Goal: Check status: Check status

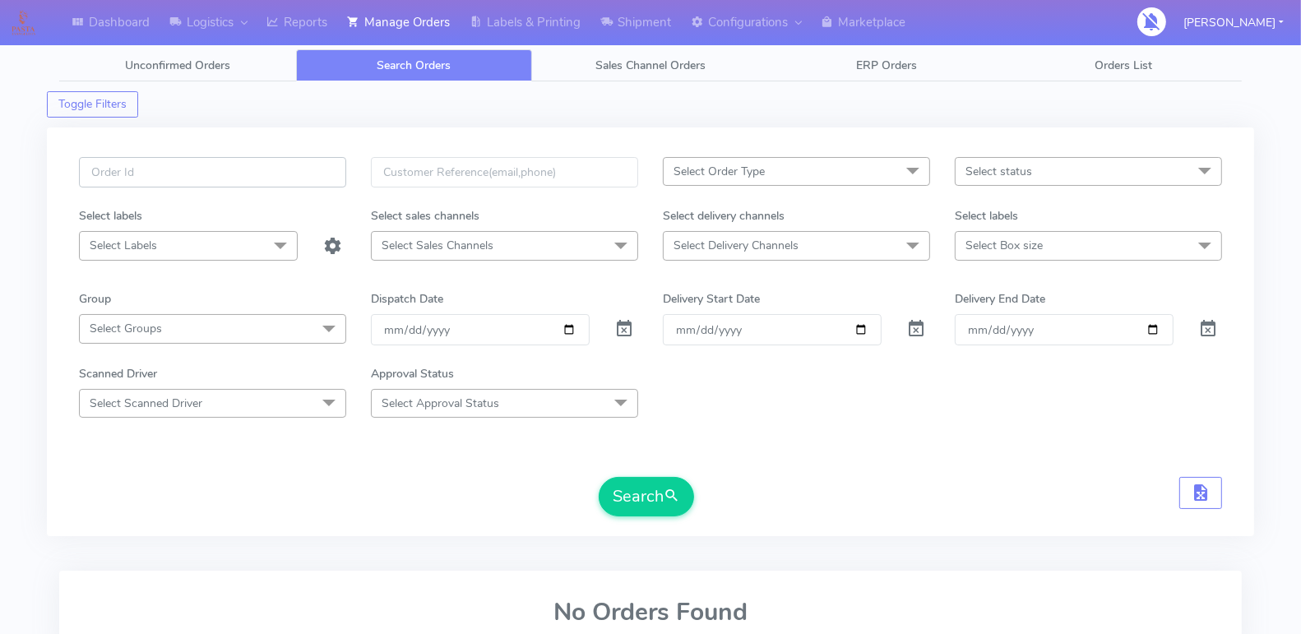
click at [257, 160] on input "text" at bounding box center [212, 172] width 267 height 30
paste input "1618285"
type input "1618285"
click at [627, 325] on span at bounding box center [624, 333] width 20 height 16
click at [657, 521] on div "1618285 Select Order Type Select All MEALS ATAVI One Off Pasta Club Gift Kit Ev…" at bounding box center [651, 341] width 1168 height 369
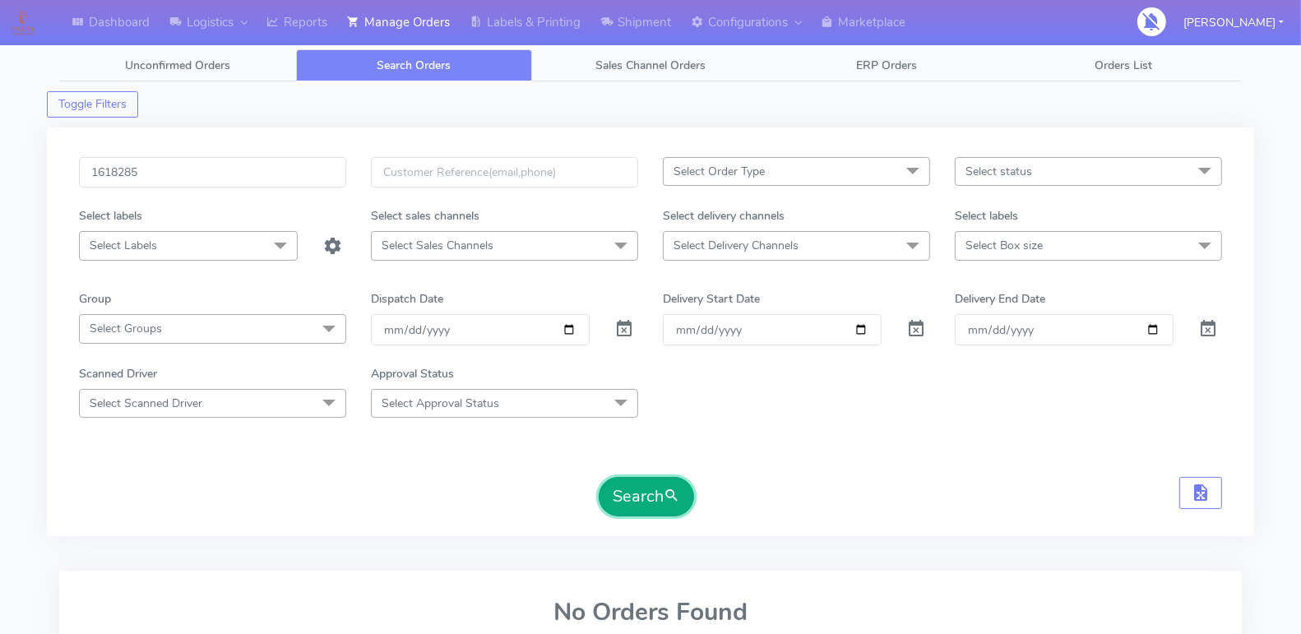
click at [659, 497] on button "Search" at bounding box center [646, 496] width 95 height 39
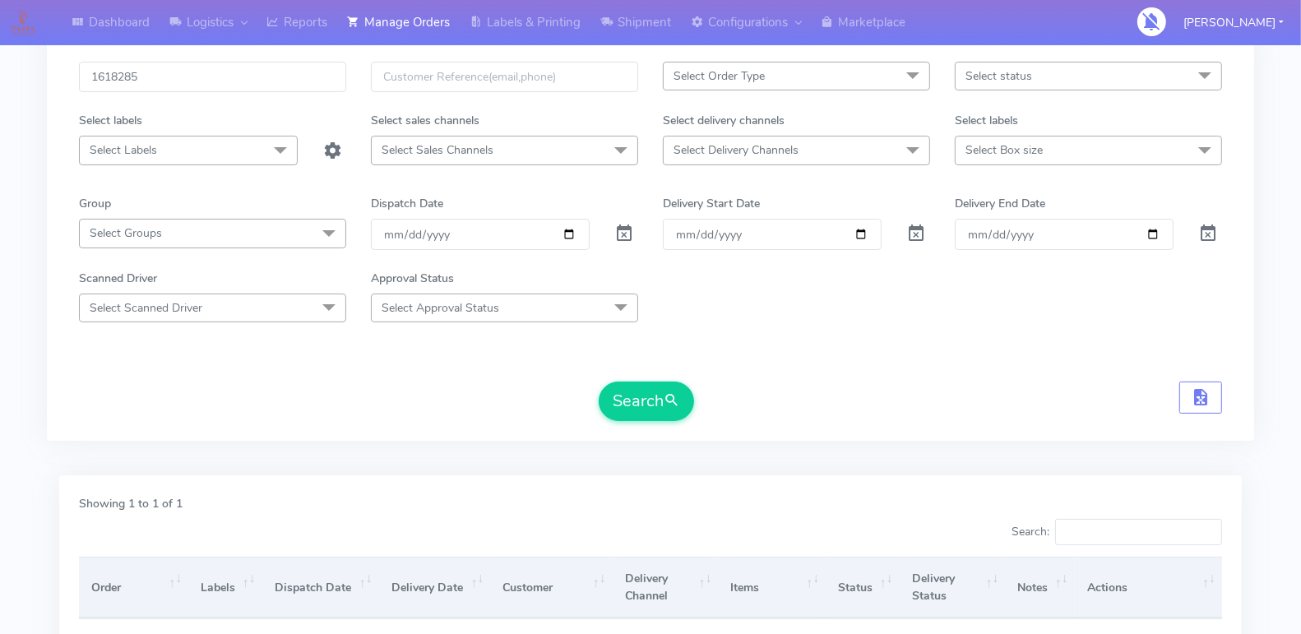
scroll to position [271, 0]
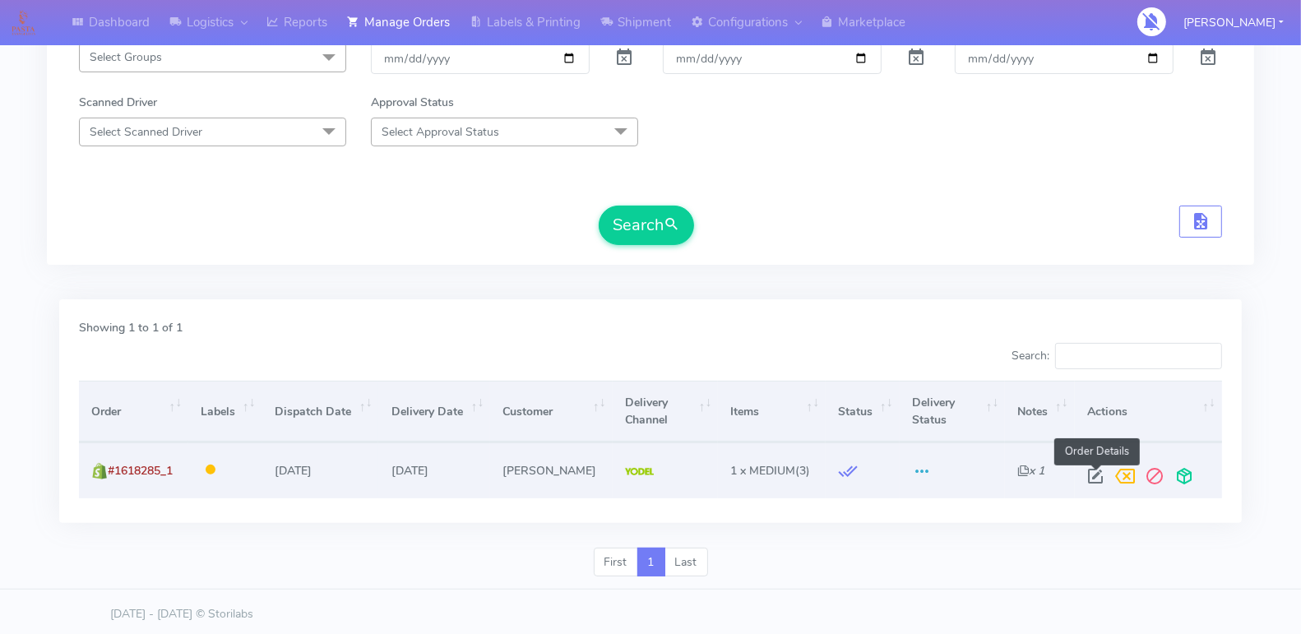
click at [1090, 472] on span at bounding box center [1095, 480] width 30 height 16
select select "5"
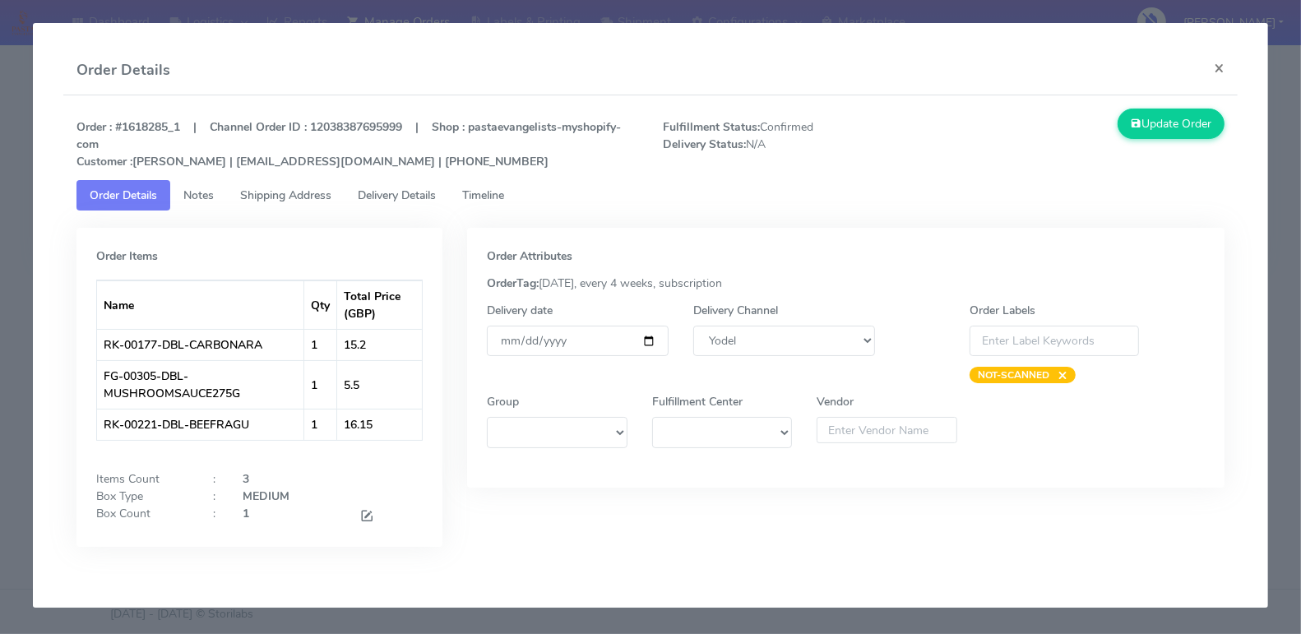
click at [507, 202] on link "Timeline" at bounding box center [483, 195] width 68 height 30
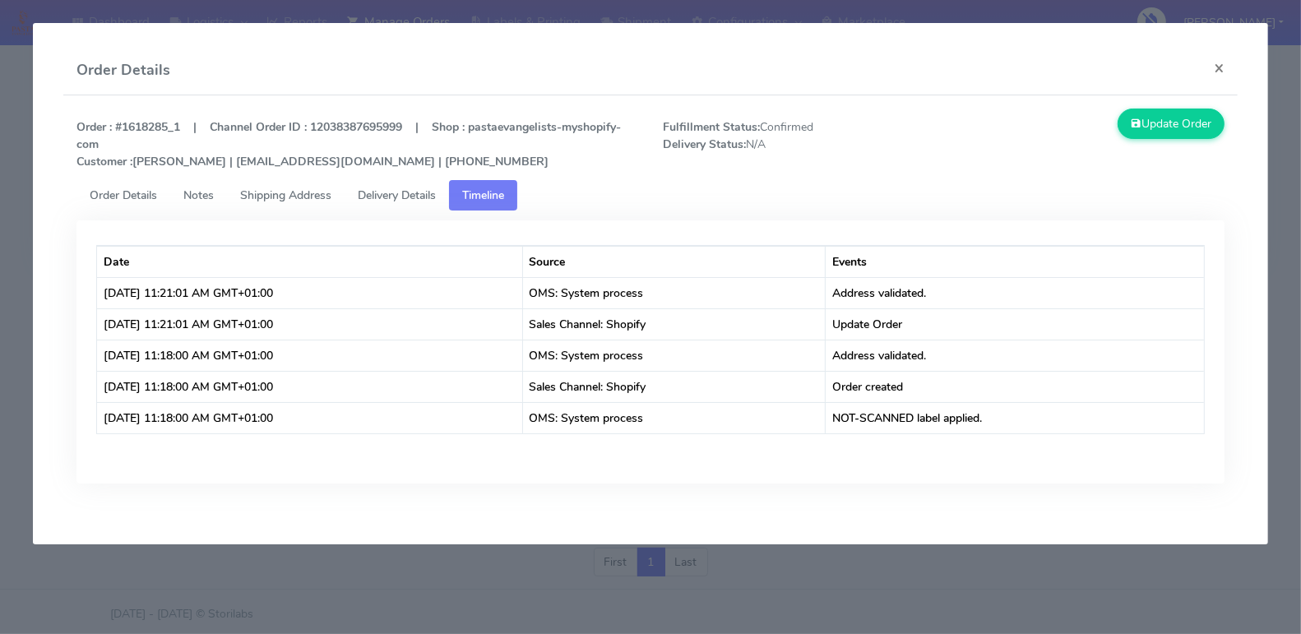
click at [113, 201] on span "Order Details" at bounding box center [123, 195] width 67 height 16
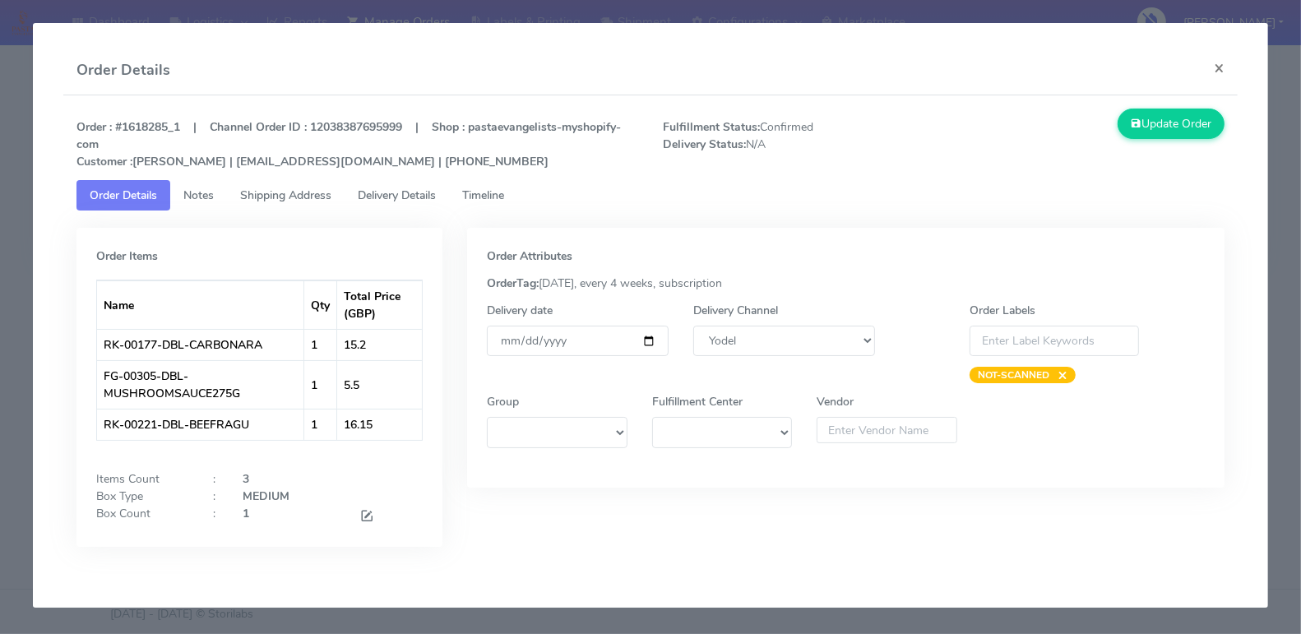
click at [489, 193] on span "Timeline" at bounding box center [483, 195] width 42 height 16
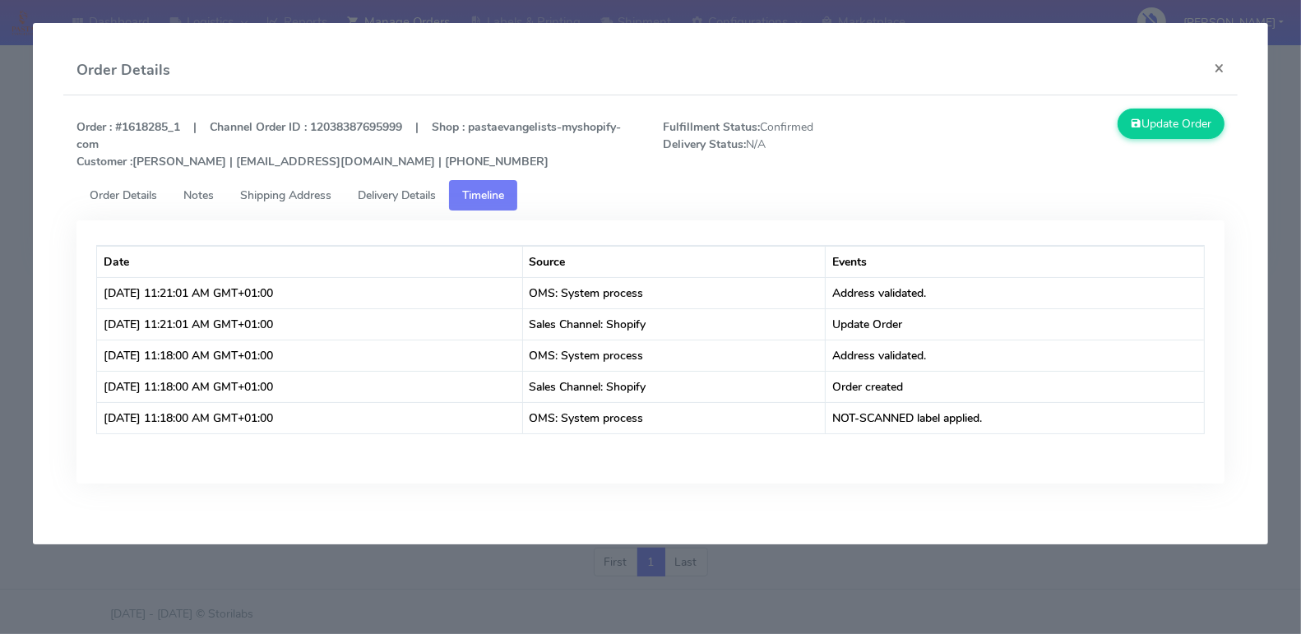
click at [643, 178] on div "Order : #1618285_1 | Channel Order ID : 12038387695999 | Shop : pastaevangelist…" at bounding box center [650, 145] width 1173 height 72
